Goal: Task Accomplishment & Management: Manage account settings

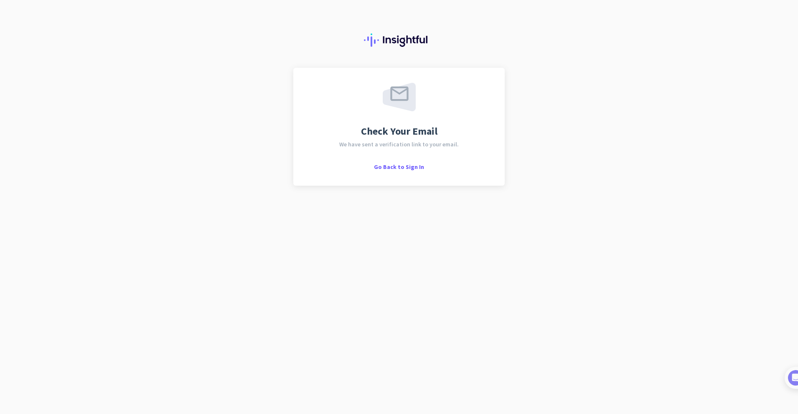
scroll to position [0, 0]
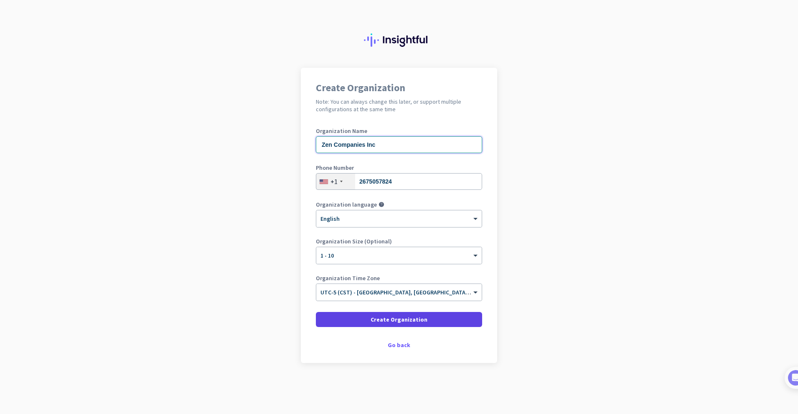
type input "Zen Companies Inc"
click at [390, 323] on span "Create Organization" at bounding box center [399, 319] width 57 height 8
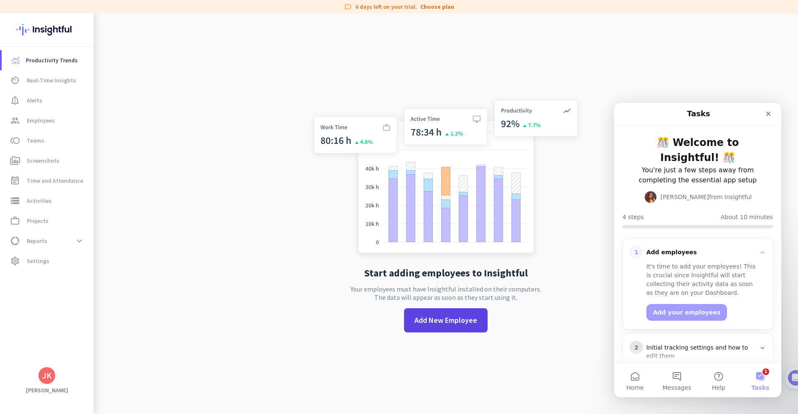
click at [455, 322] on span "Add New Employee" at bounding box center [446, 320] width 63 height 11
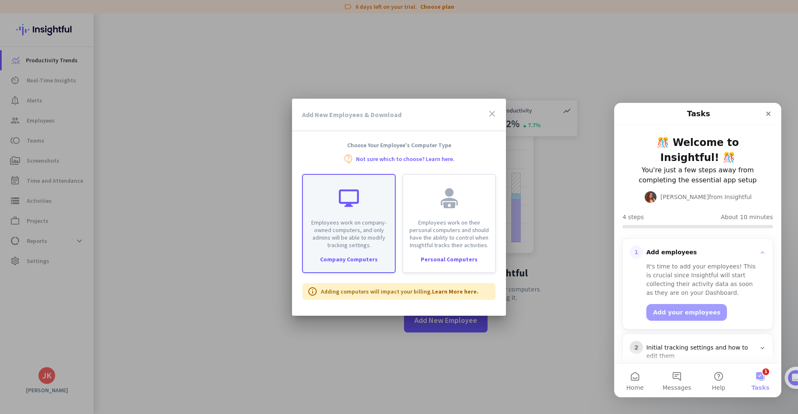
click at [352, 247] on p "Employees work on company-owned computers, and only admins will be able to modi…" at bounding box center [349, 234] width 82 height 30
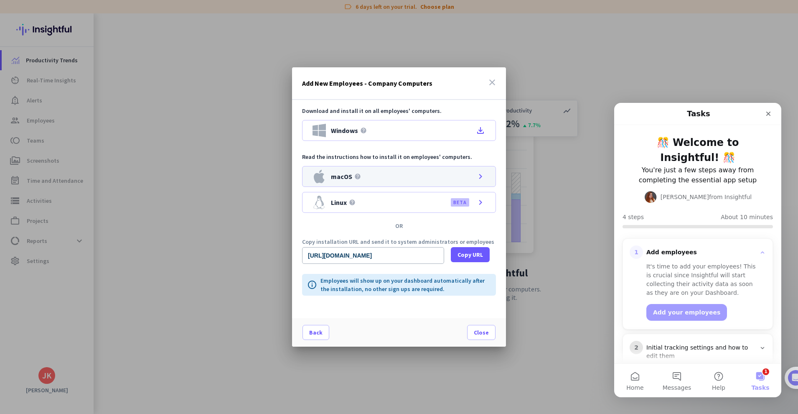
click at [480, 176] on icon "chevron_right" at bounding box center [481, 176] width 10 height 10
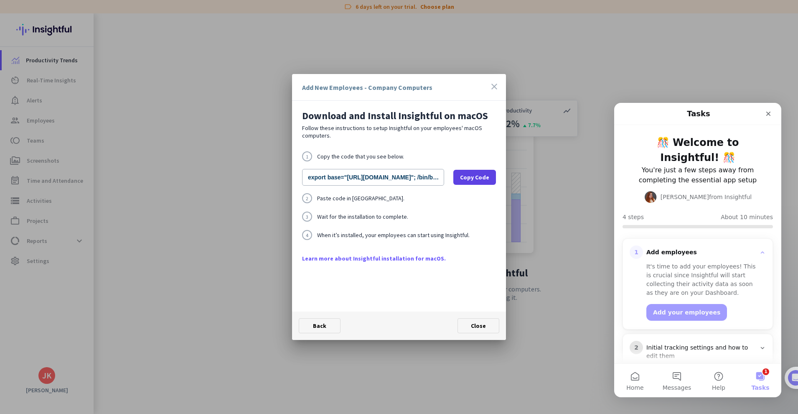
click at [468, 181] on span "Copy Code" at bounding box center [474, 177] width 29 height 8
click at [481, 331] on span at bounding box center [478, 326] width 41 height 20
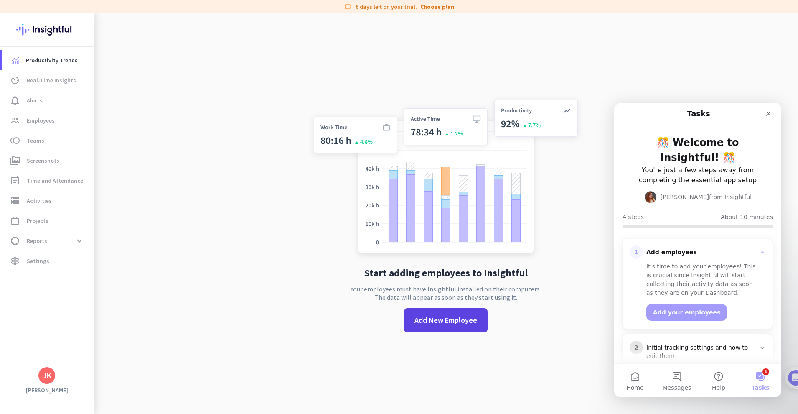
click at [452, 323] on span "Add New Employee" at bounding box center [446, 320] width 63 height 11
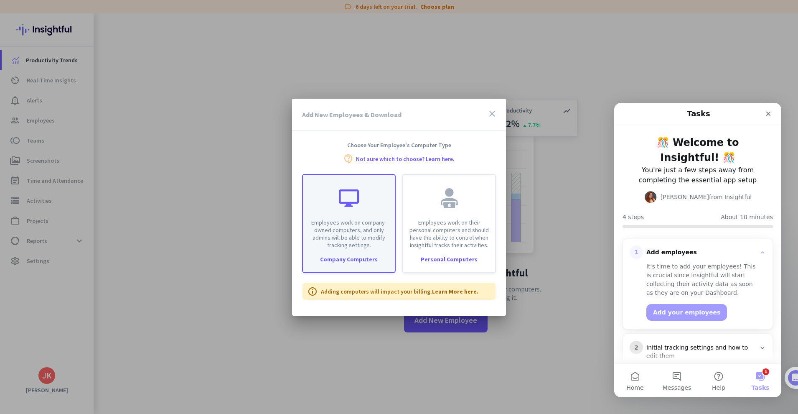
click at [369, 226] on p "Employees work on company-owned computers, and only admins will be able to modi…" at bounding box center [349, 234] width 82 height 30
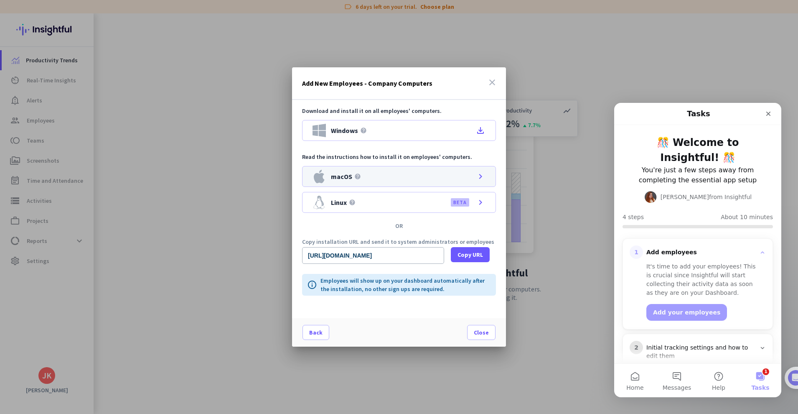
click at [477, 178] on icon "chevron_right" at bounding box center [481, 176] width 10 height 10
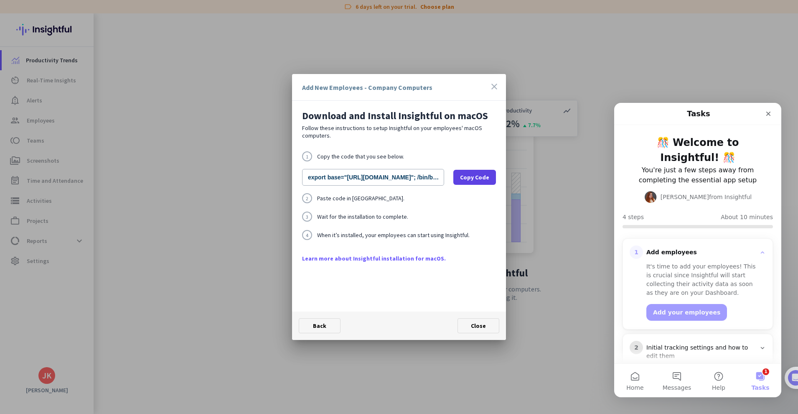
click at [477, 178] on span "Copy Code" at bounding box center [474, 177] width 29 height 8
click at [469, 323] on span at bounding box center [478, 326] width 41 height 20
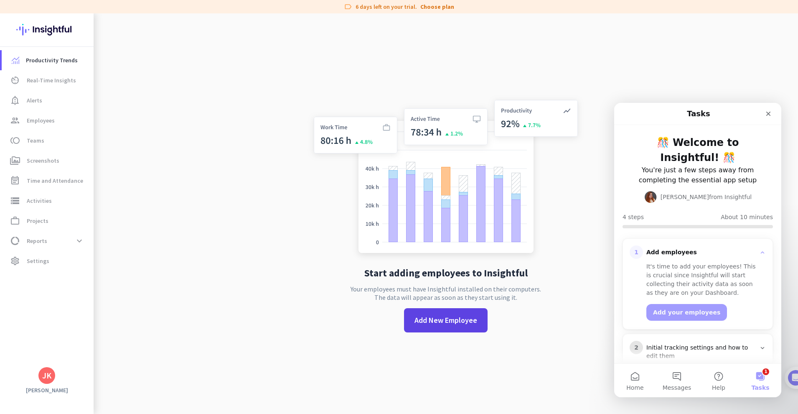
click at [443, 315] on span "Add New Employee" at bounding box center [446, 320] width 63 height 11
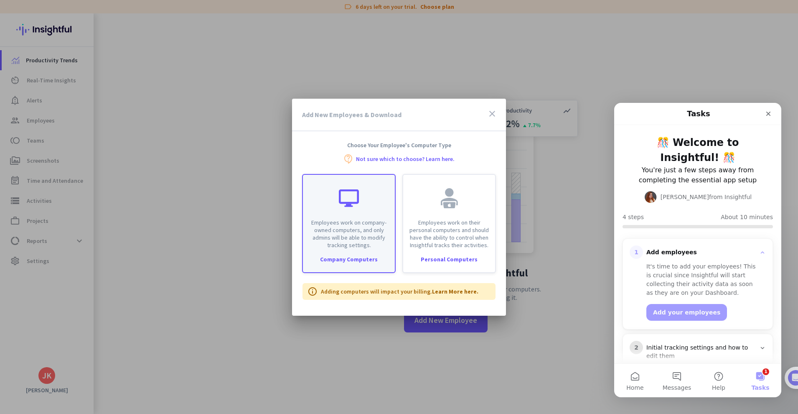
click at [356, 211] on div "Employees work on company-owned computers, and only admins will be able to modi…" at bounding box center [349, 212] width 92 height 74
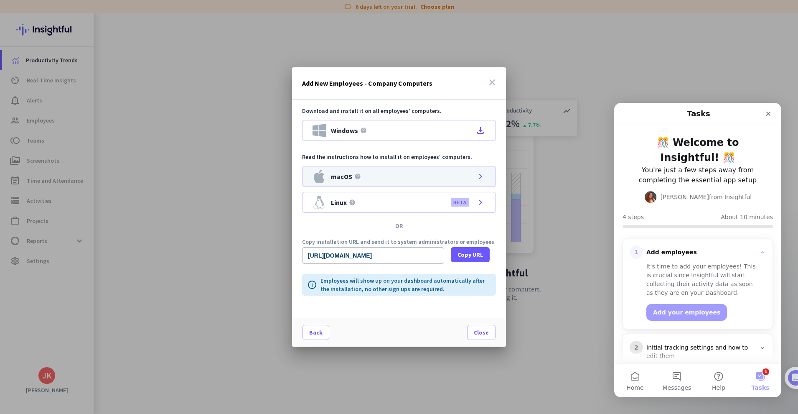
click at [468, 177] on div "macOS help chevron_right" at bounding box center [399, 176] width 194 height 21
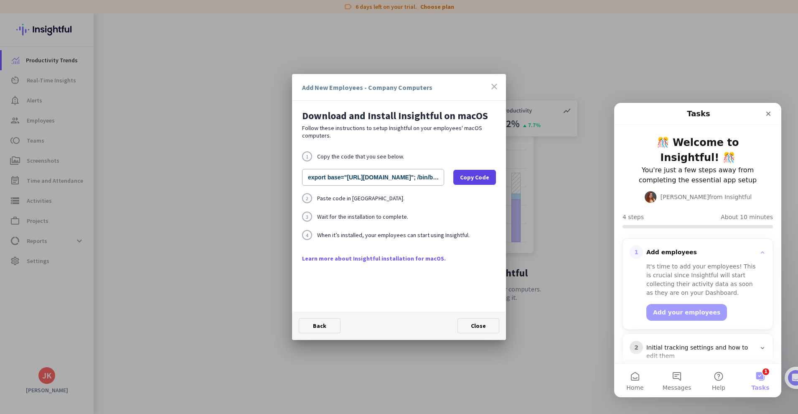
click at [477, 177] on span "Copy Code" at bounding box center [474, 177] width 29 height 8
click at [494, 86] on icon "close" at bounding box center [494, 87] width 10 height 10
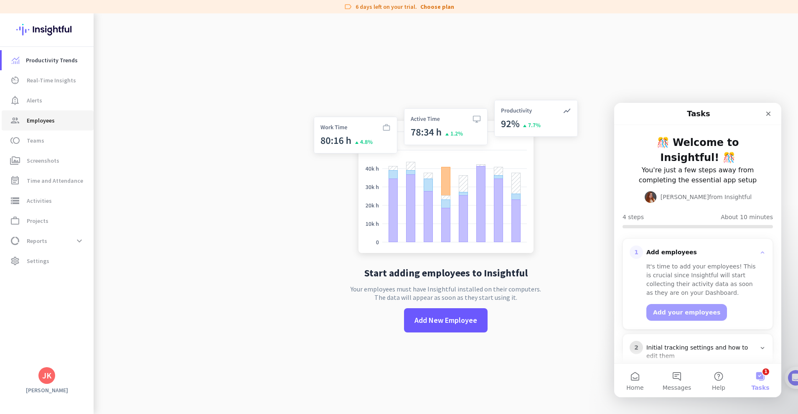
click at [44, 119] on span "Employees" at bounding box center [41, 120] width 28 height 10
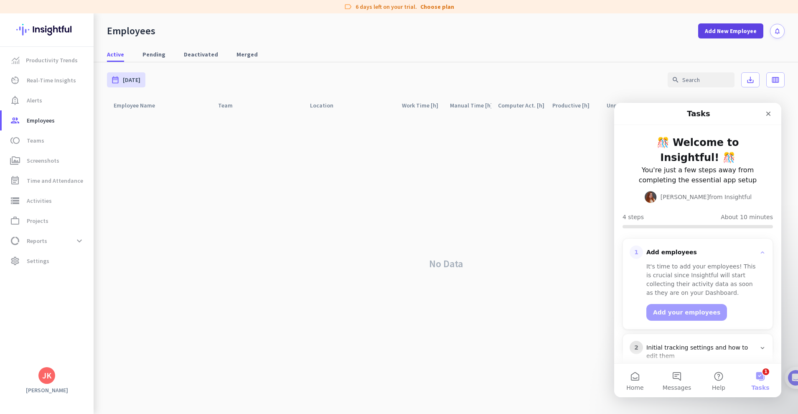
click at [736, 31] on span "Add New Employee" at bounding box center [731, 31] width 52 height 8
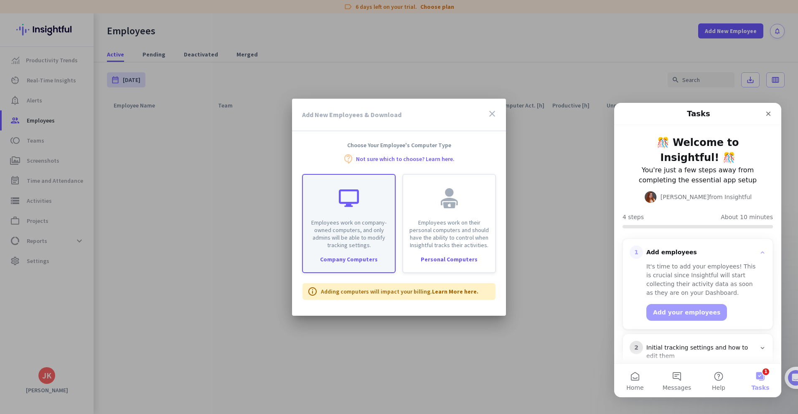
click at [329, 247] on p "Employees work on company-owned computers, and only admins will be able to modi…" at bounding box center [349, 234] width 82 height 30
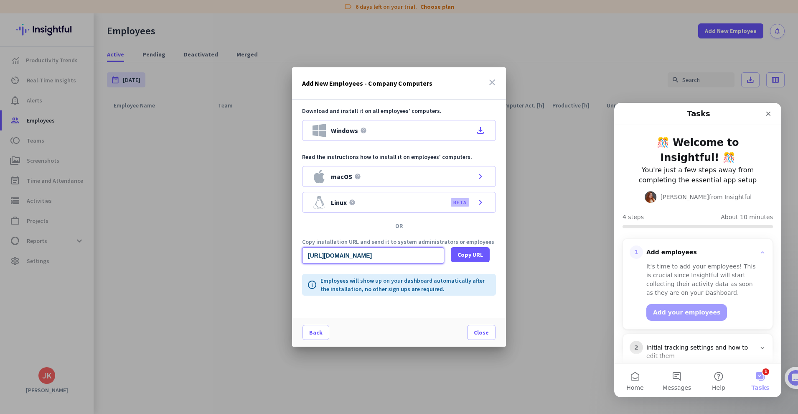
click at [405, 256] on input "[URL][DOMAIN_NAME]" at bounding box center [373, 255] width 142 height 17
click at [467, 256] on span "Copy URL" at bounding box center [470, 254] width 25 height 8
click at [469, 253] on span "Copy URL" at bounding box center [470, 254] width 25 height 8
